Goal: Go to known website

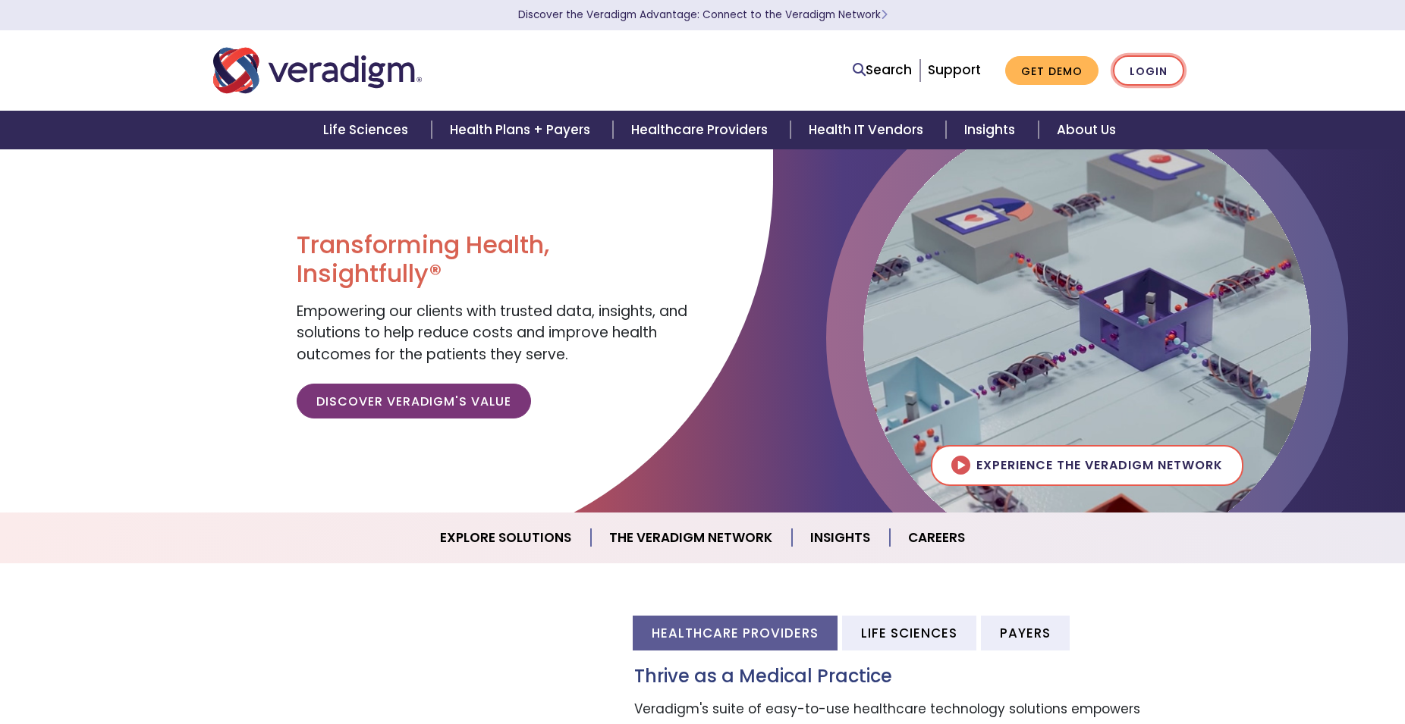
click at [1140, 70] on link "Login" at bounding box center [1148, 70] width 71 height 31
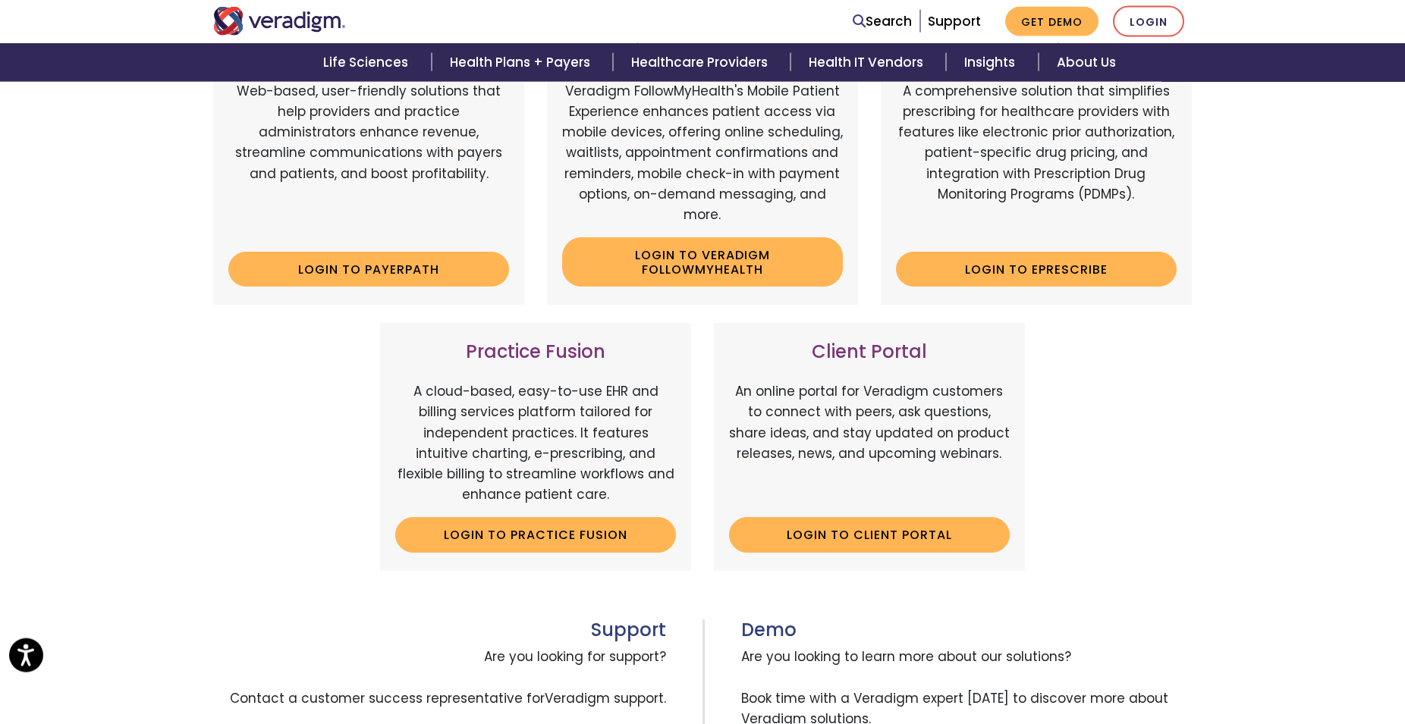
scroll to position [232, 0]
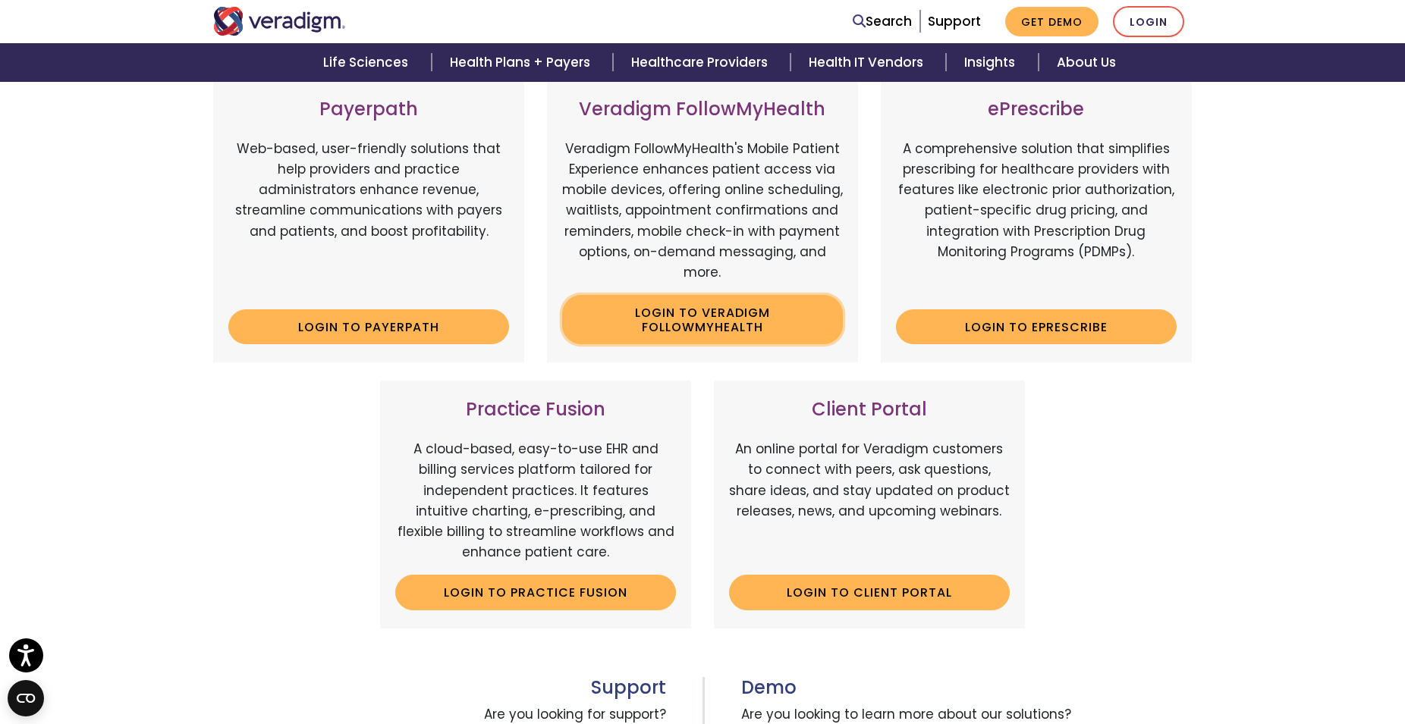
click at [724, 327] on link "Login to Veradigm FollowMyHealth" at bounding box center [702, 319] width 281 height 49
